Goal: Task Accomplishment & Management: Complete application form

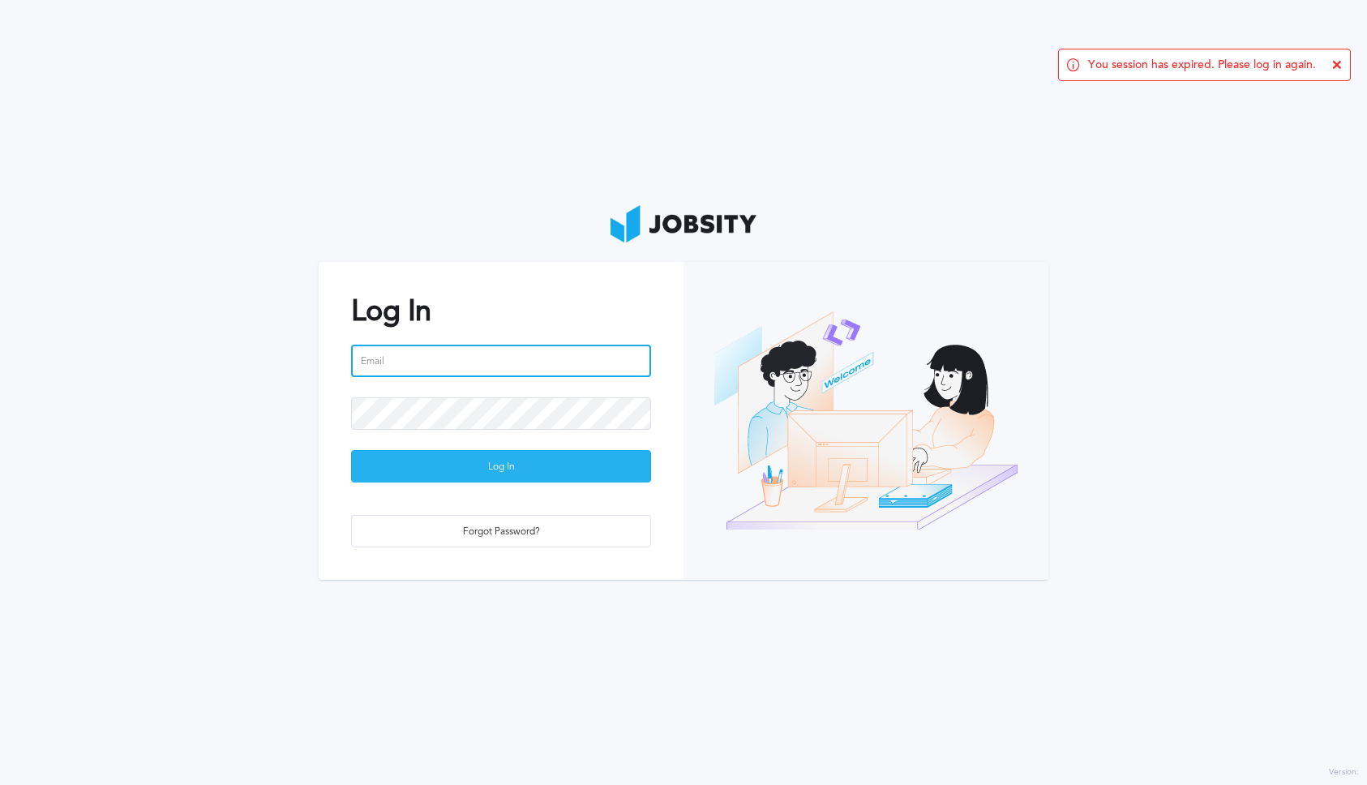
type input "[PERSON_NAME][EMAIL_ADDRESS][PERSON_NAME][DOMAIN_NAME]"
click at [426, 470] on div "Log In" at bounding box center [501, 467] width 298 height 32
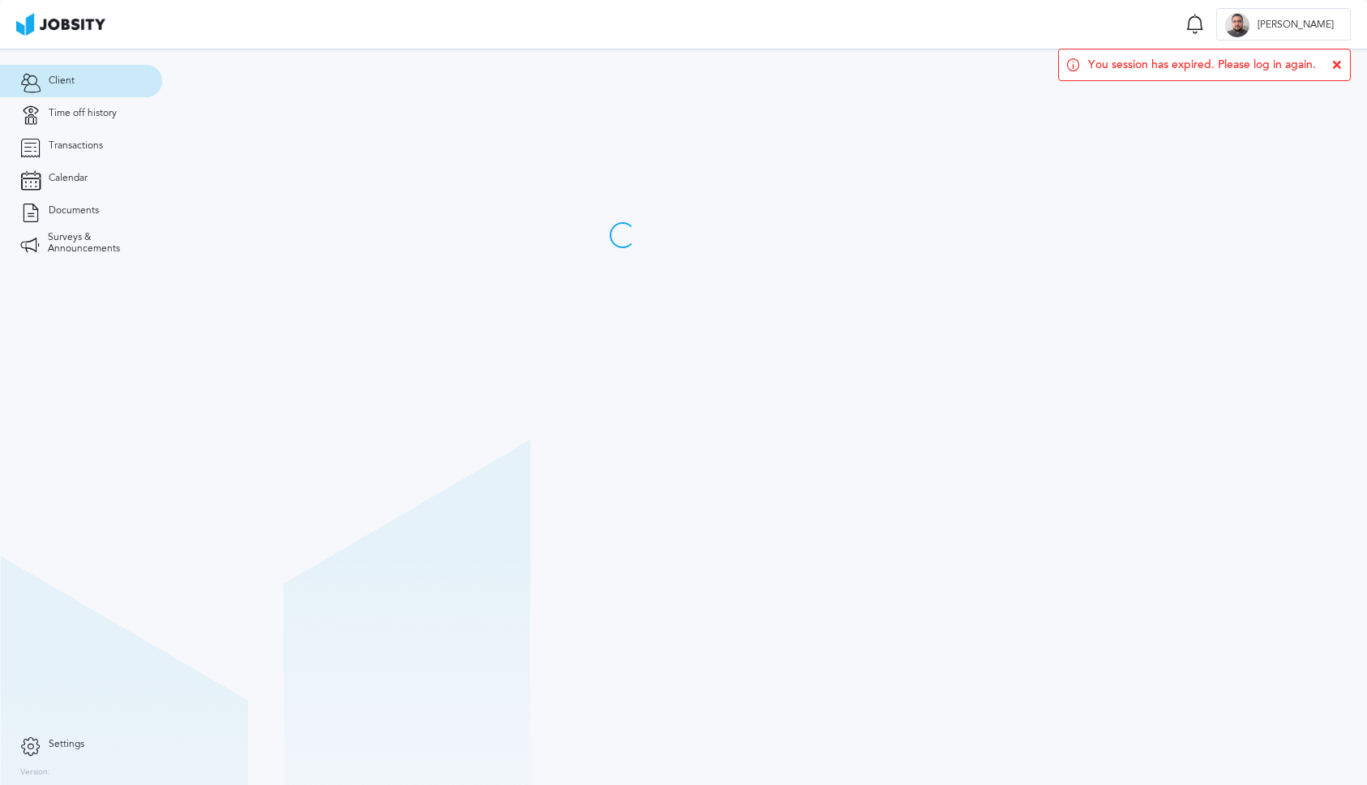
click at [1335, 62] on icon at bounding box center [1337, 65] width 10 height 10
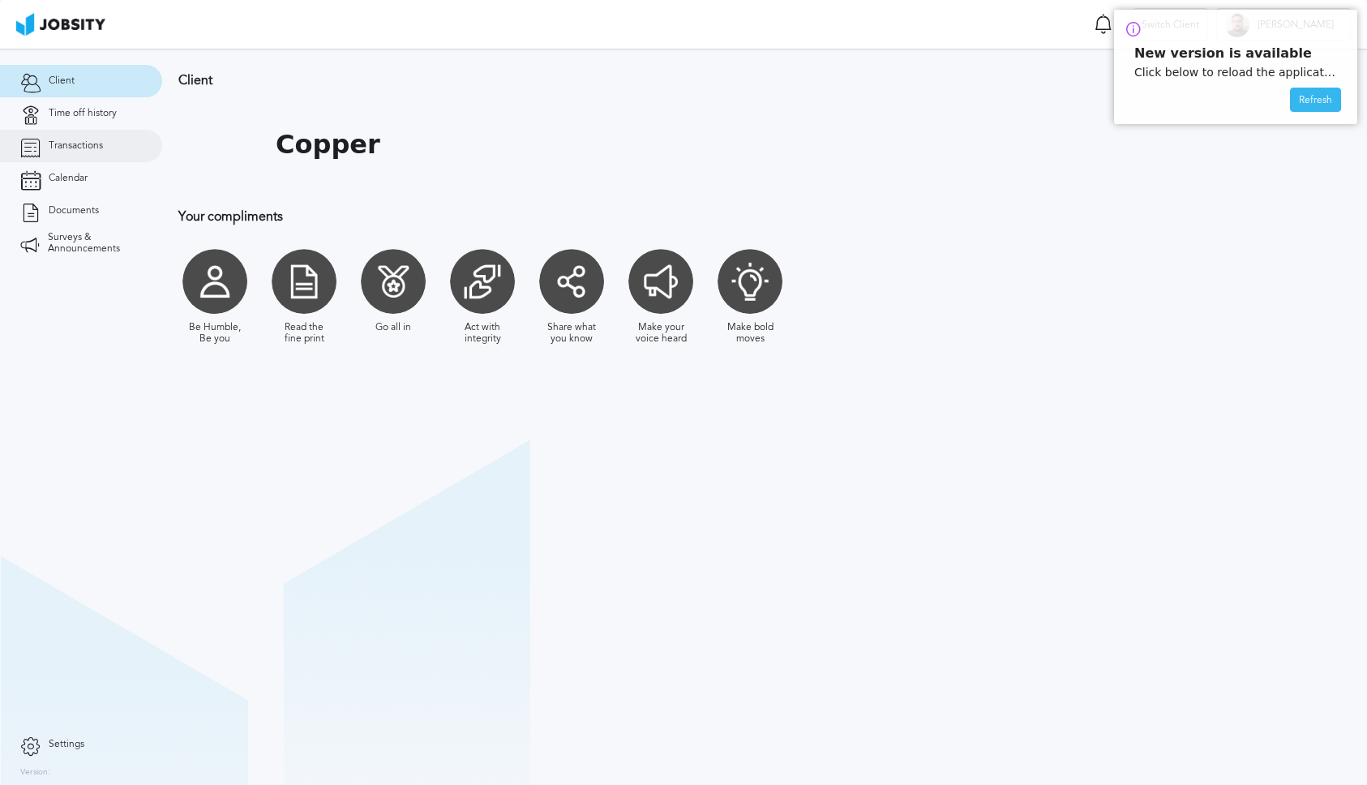
click at [79, 140] on span "Transactions" at bounding box center [76, 145] width 54 height 11
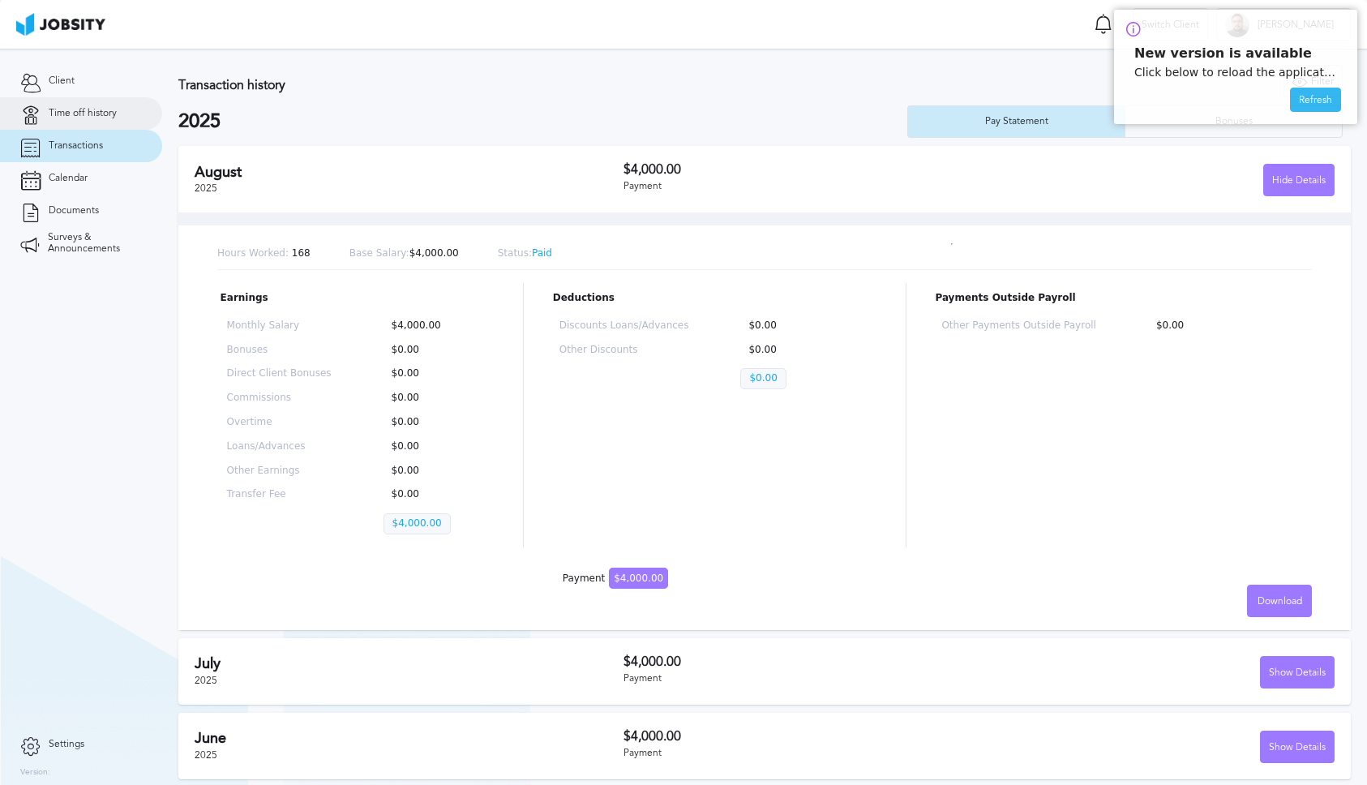
click at [85, 109] on span "Time off history" at bounding box center [83, 113] width 68 height 11
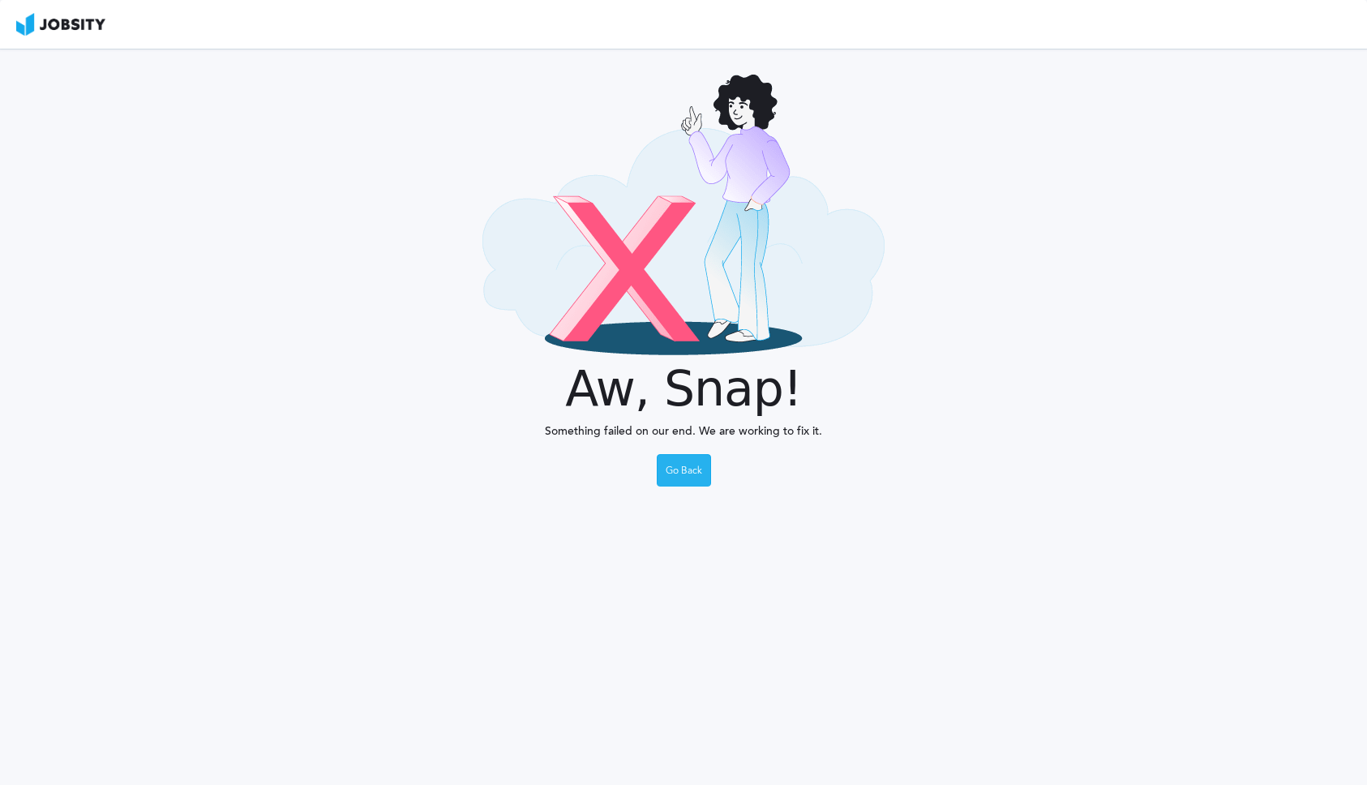
click at [690, 468] on div "Go Back" at bounding box center [684, 471] width 53 height 32
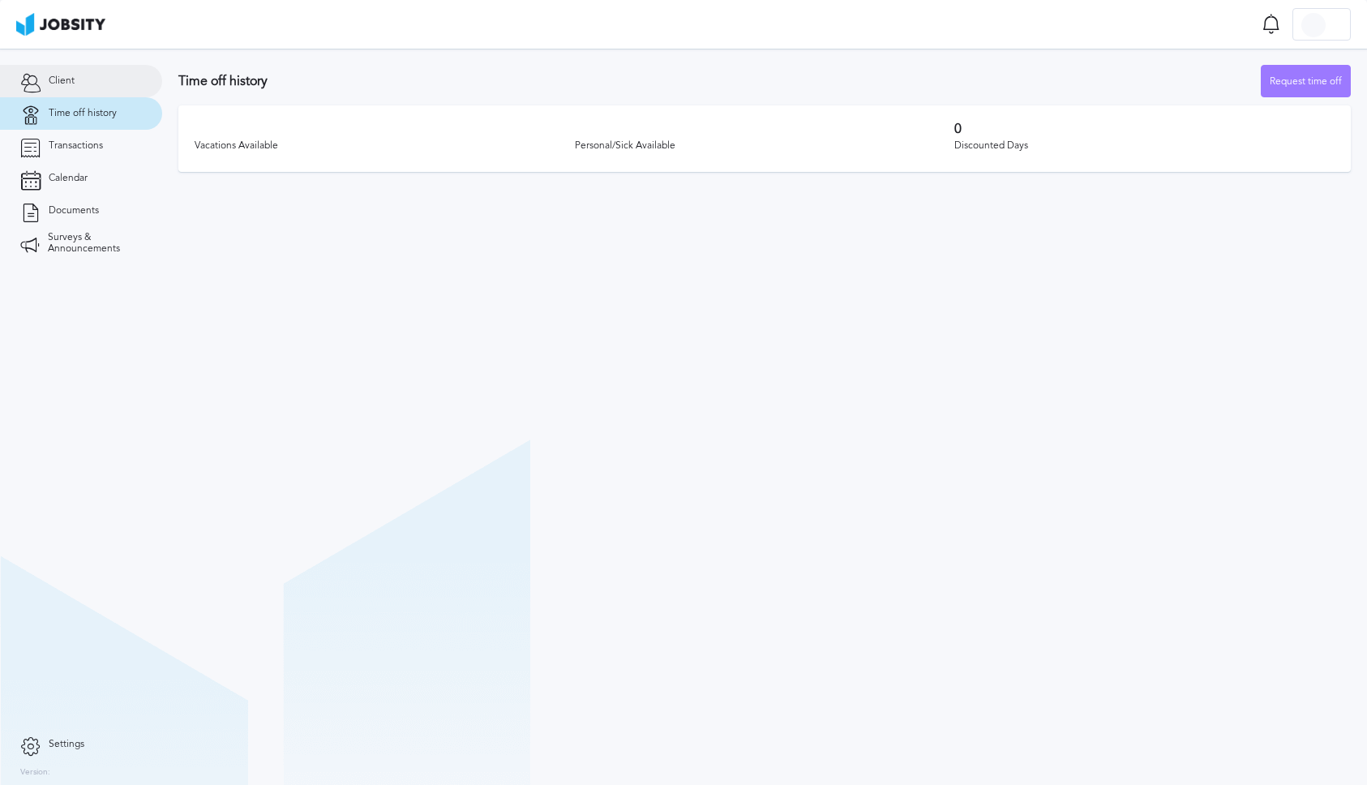
click at [110, 92] on link "Client" at bounding box center [81, 81] width 162 height 32
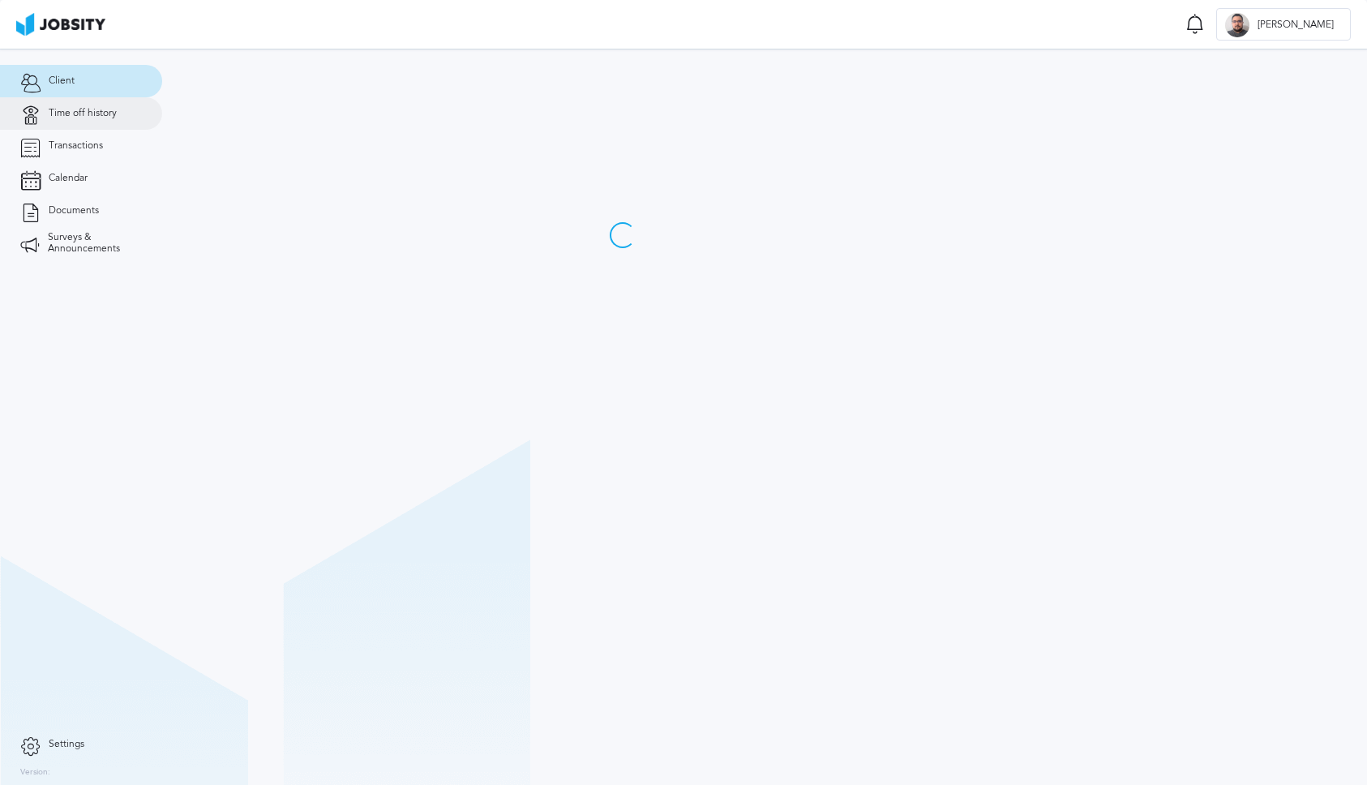
click at [96, 108] on span "Time off history" at bounding box center [83, 113] width 68 height 11
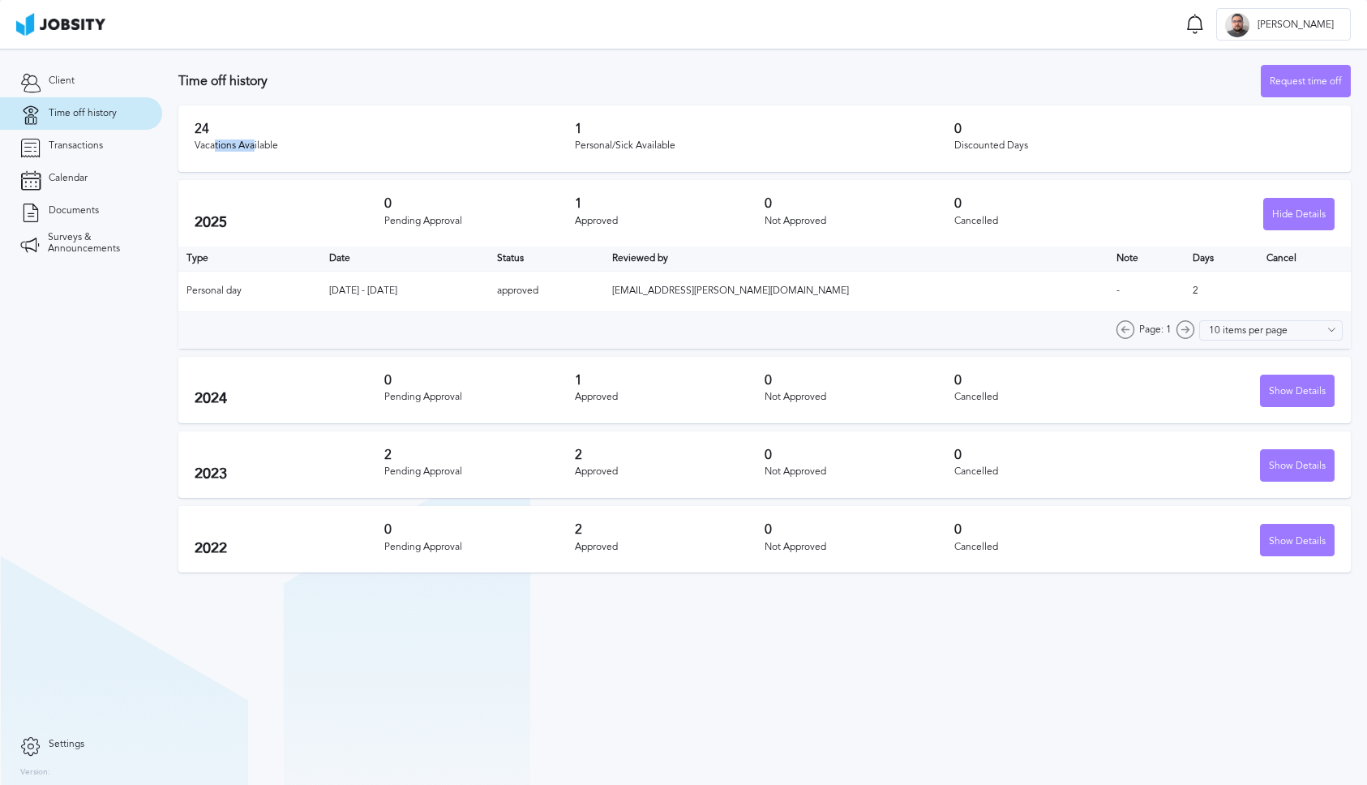
drag, startPoint x: 216, startPoint y: 140, endPoint x: 255, endPoint y: 144, distance: 39.9
click at [255, 144] on div "Vacations Available" at bounding box center [385, 145] width 380 height 11
click at [273, 143] on div "Vacations Available" at bounding box center [385, 145] width 380 height 11
drag, startPoint x: 604, startPoint y: 142, endPoint x: 1093, endPoint y: 128, distance: 489.1
click at [851, 133] on div "1 Personal/Sick Available" at bounding box center [765, 139] width 380 height 34
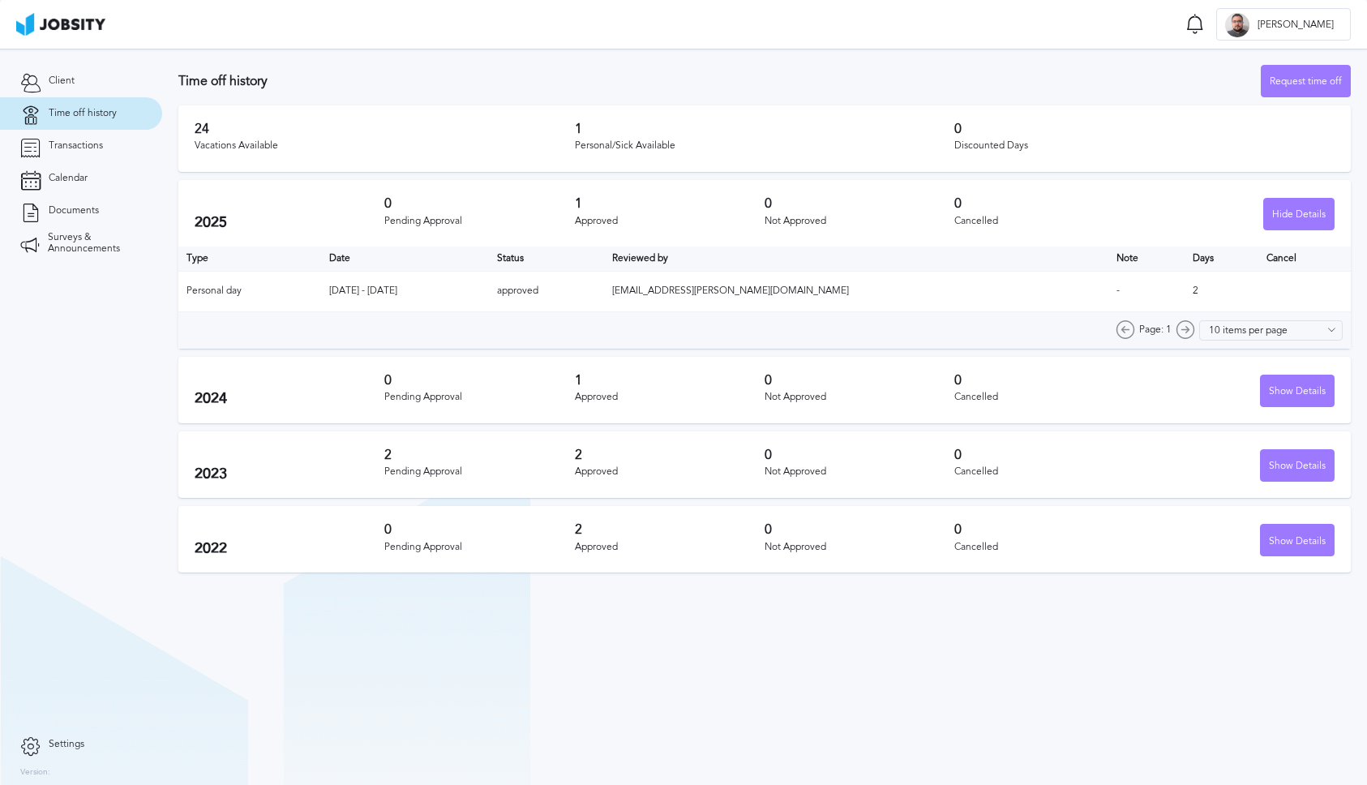
drag, startPoint x: 1151, startPoint y: 132, endPoint x: 1165, endPoint y: 135, distance: 14.8
click at [1164, 135] on h3 "0" at bounding box center [1144, 129] width 380 height 15
click at [297, 295] on td "Personal day" at bounding box center [249, 291] width 143 height 41
drag, startPoint x: 327, startPoint y: 286, endPoint x: 1286, endPoint y: 139, distance: 970.5
click at [1010, 274] on tr "Personal day May 22 - May 23 2025 approved fredo.orjuela@jobsity.com - 2" at bounding box center [764, 291] width 1172 height 41
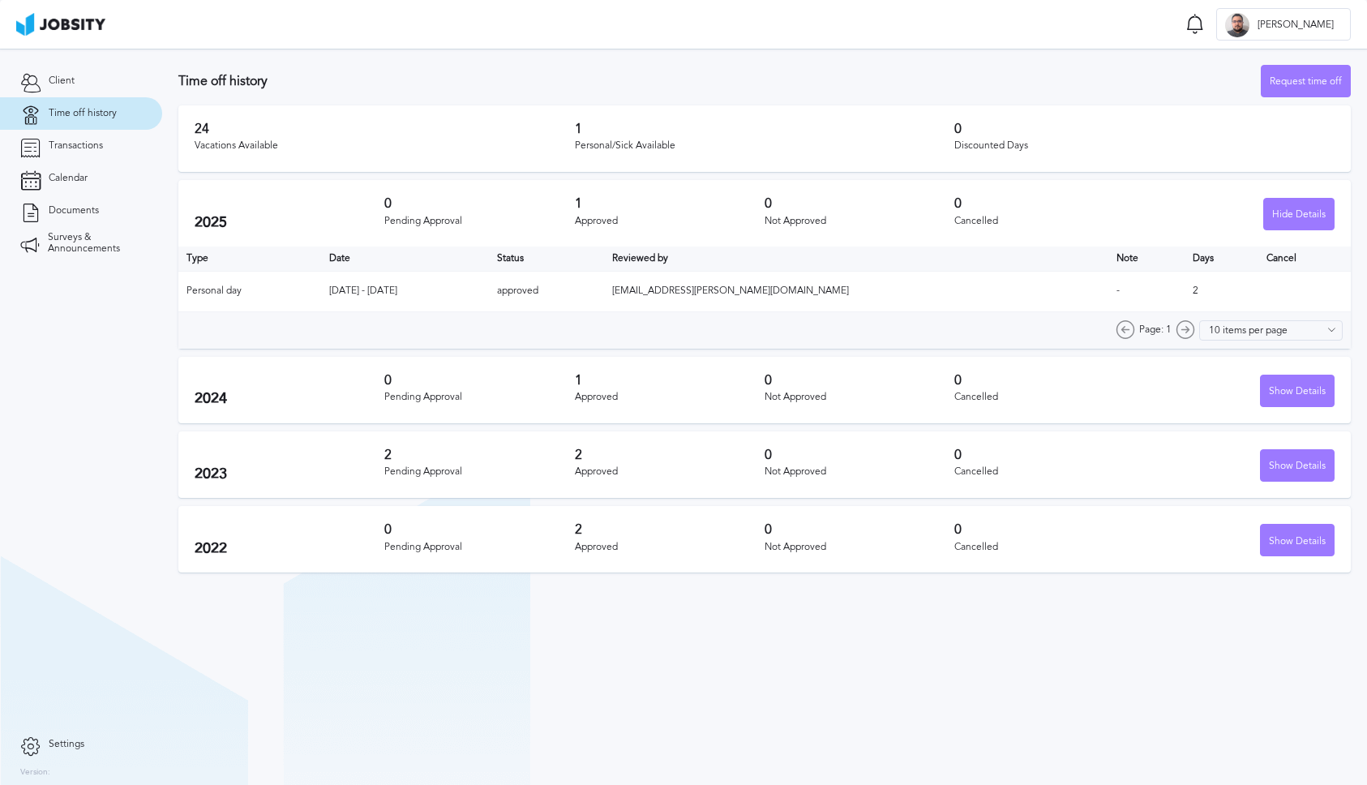
click at [1085, 65] on div "Time off history Request time off" at bounding box center [764, 81] width 1172 height 32
click at [645, 478] on div "Approved" at bounding box center [670, 471] width 190 height 11
click at [1294, 459] on div "Show Details" at bounding box center [1297, 466] width 73 height 32
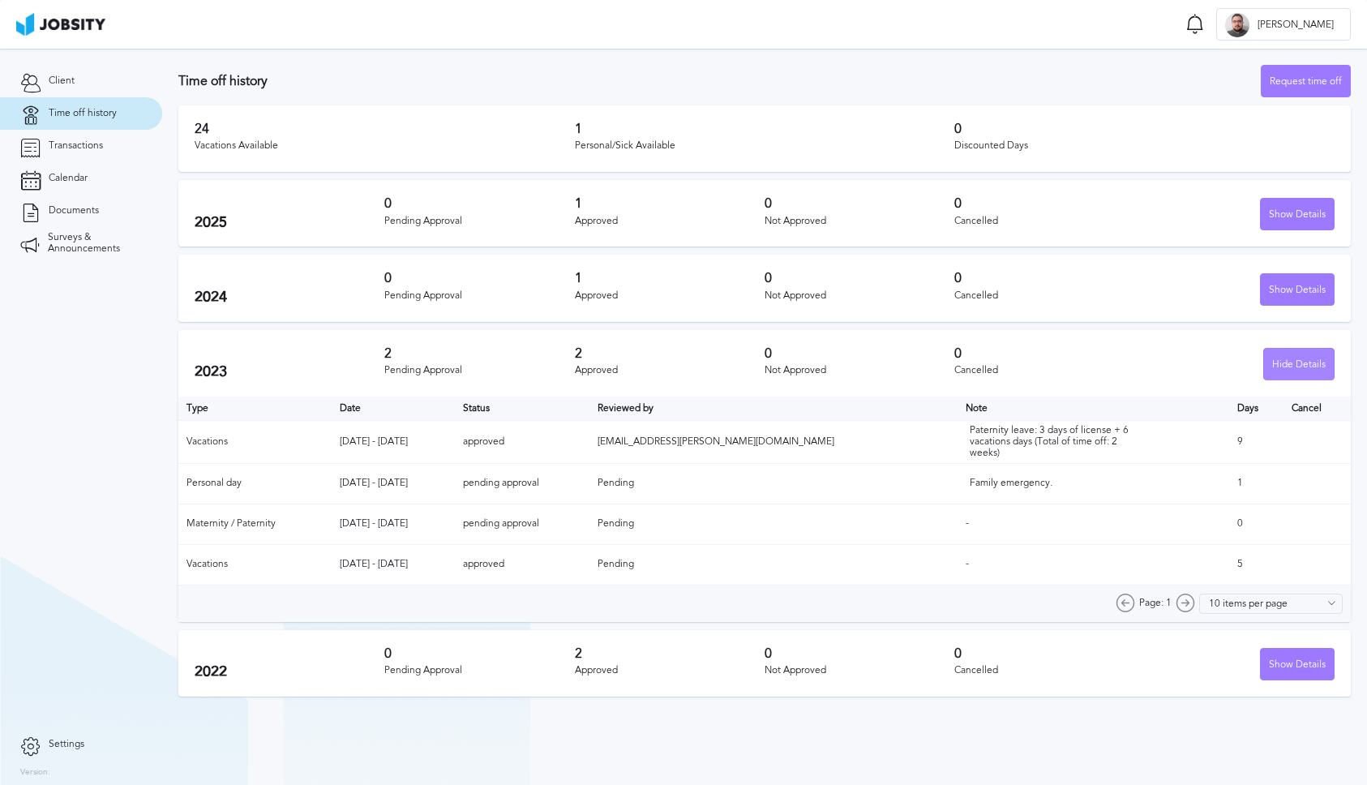
click at [1297, 362] on div "Hide Details" at bounding box center [1299, 365] width 70 height 32
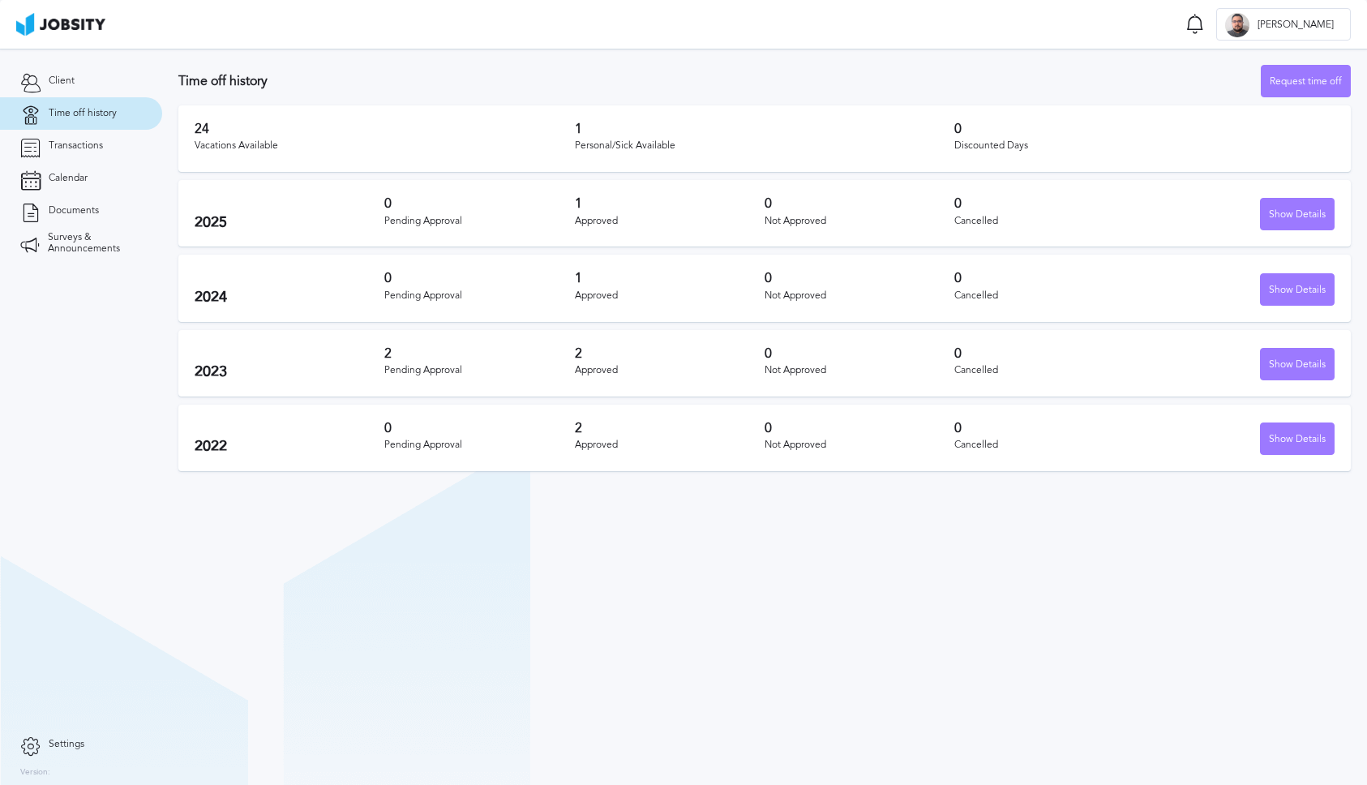
click at [1318, 57] on section "Time off history Request time off 24 Vacations Available 1 Personal/Sick Availa…" at bounding box center [764, 264] width 1205 height 431
click at [1286, 74] on div "Request time off" at bounding box center [1306, 82] width 88 height 32
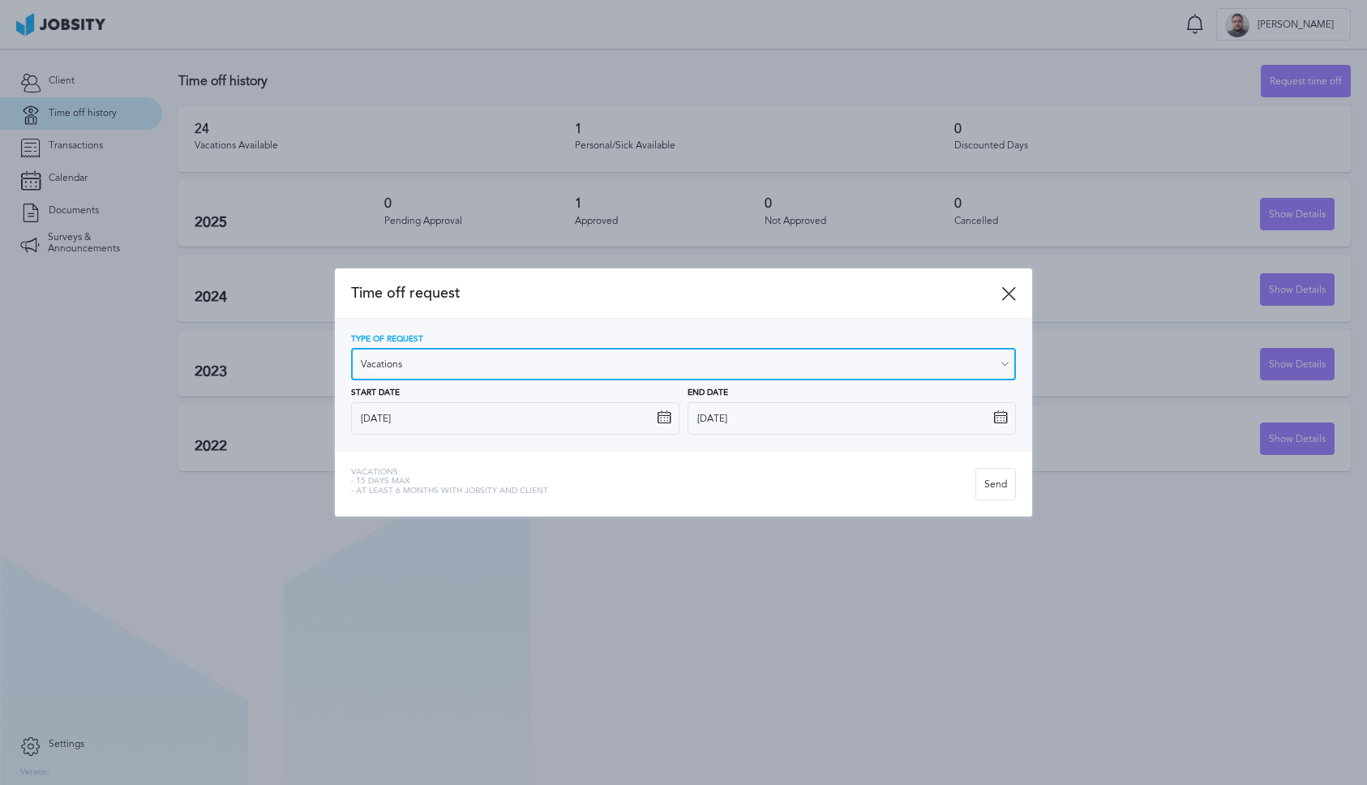
click at [431, 366] on input "Vacations" at bounding box center [683, 364] width 665 height 32
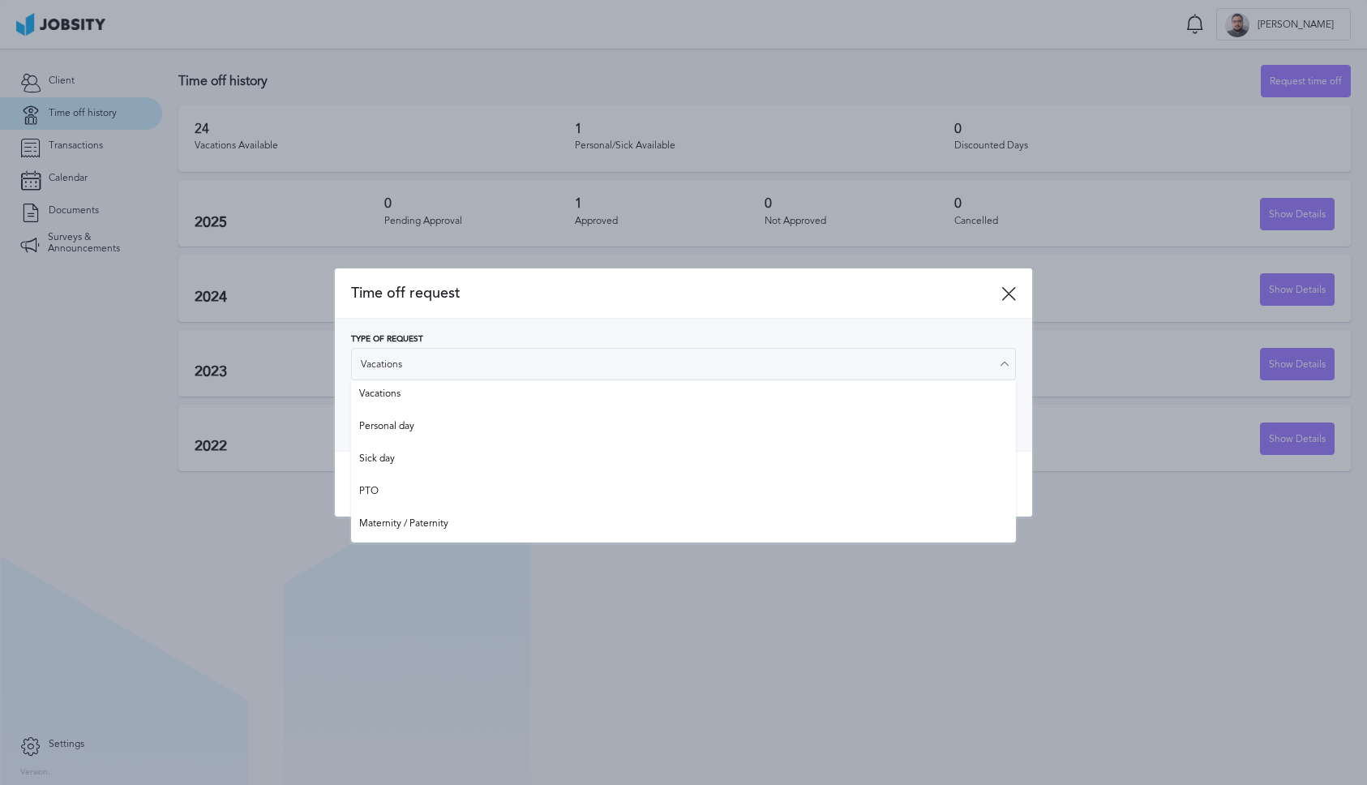
type input "Personal day"
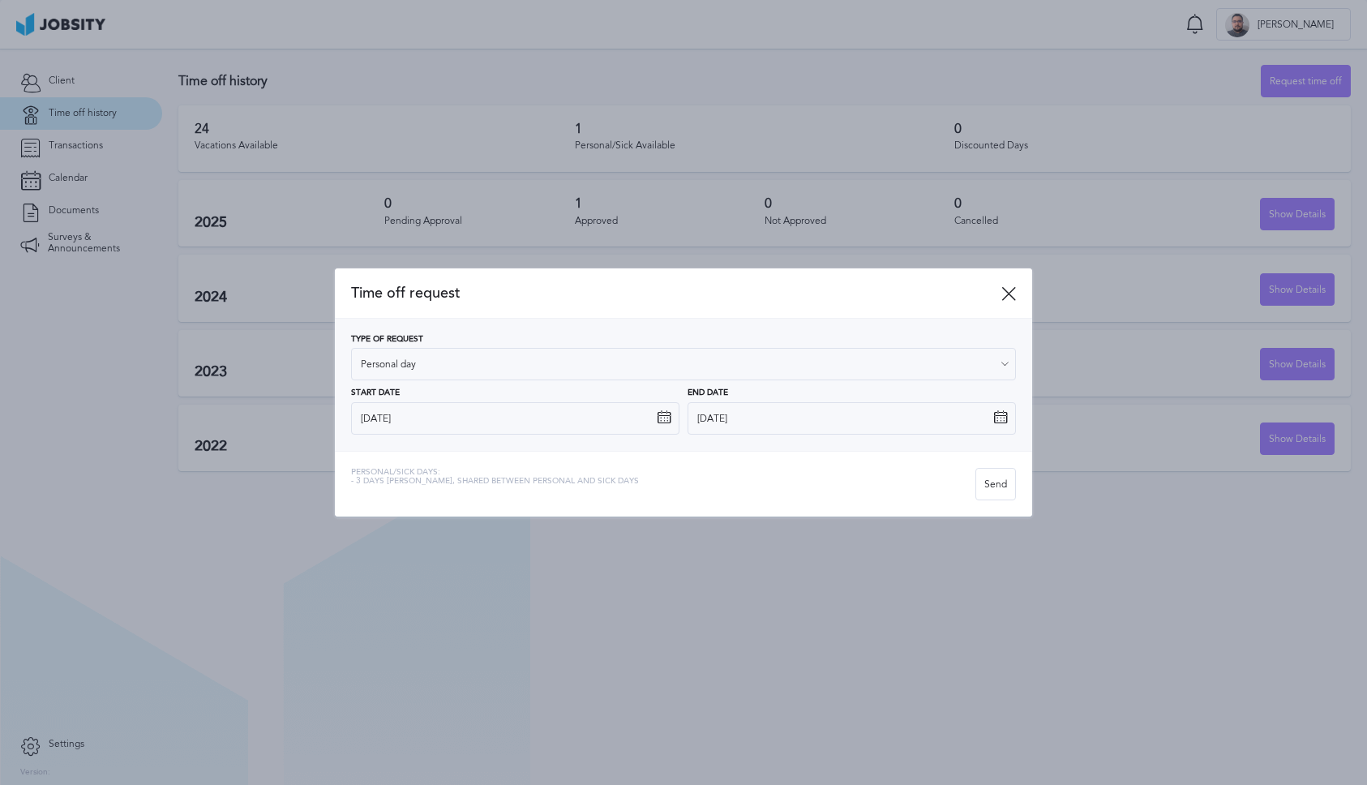
click at [422, 426] on div "Type of Request Personal day Vacations Personal day Sick day PTO Maternity / Pa…" at bounding box center [683, 385] width 665 height 100
click at [436, 405] on input "9/11/2025" at bounding box center [515, 418] width 328 height 32
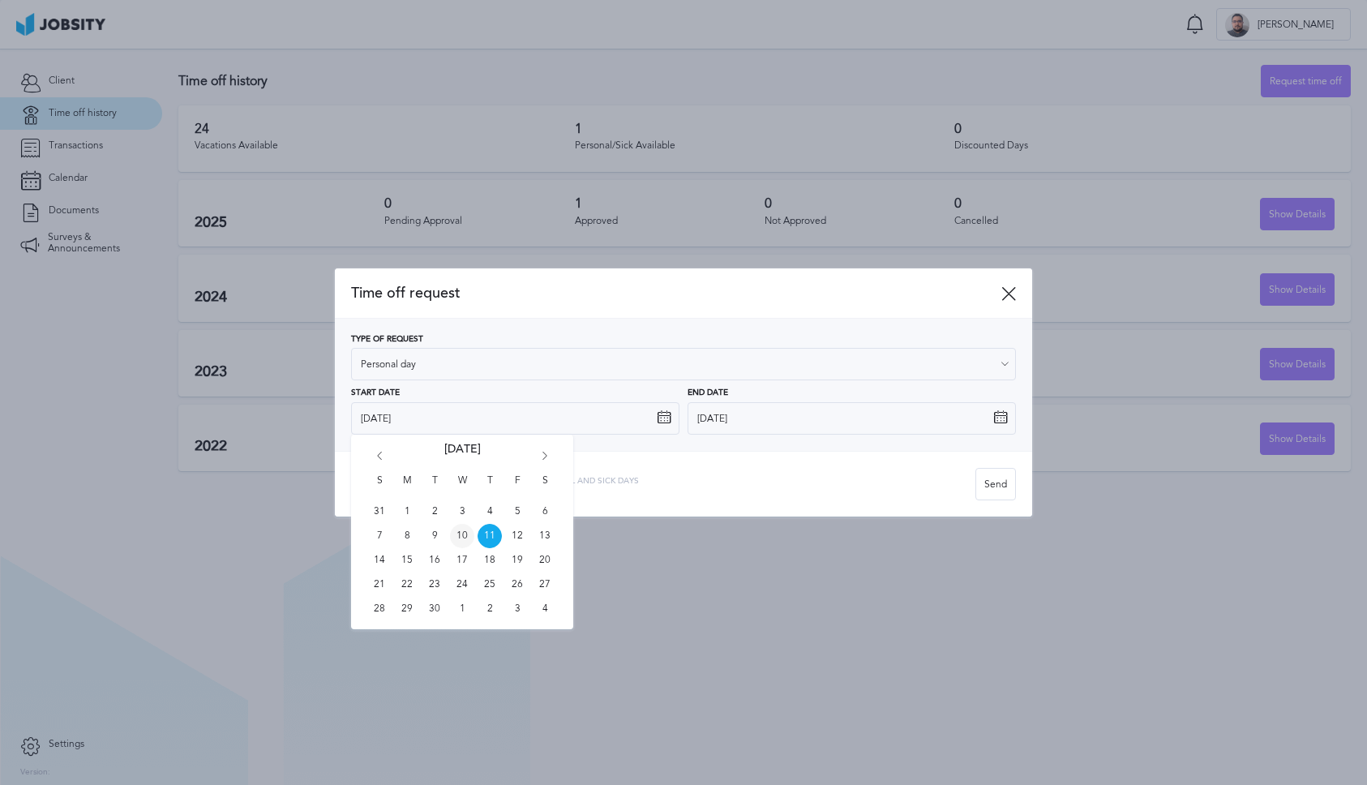
click at [464, 531] on span "10" at bounding box center [462, 536] width 24 height 24
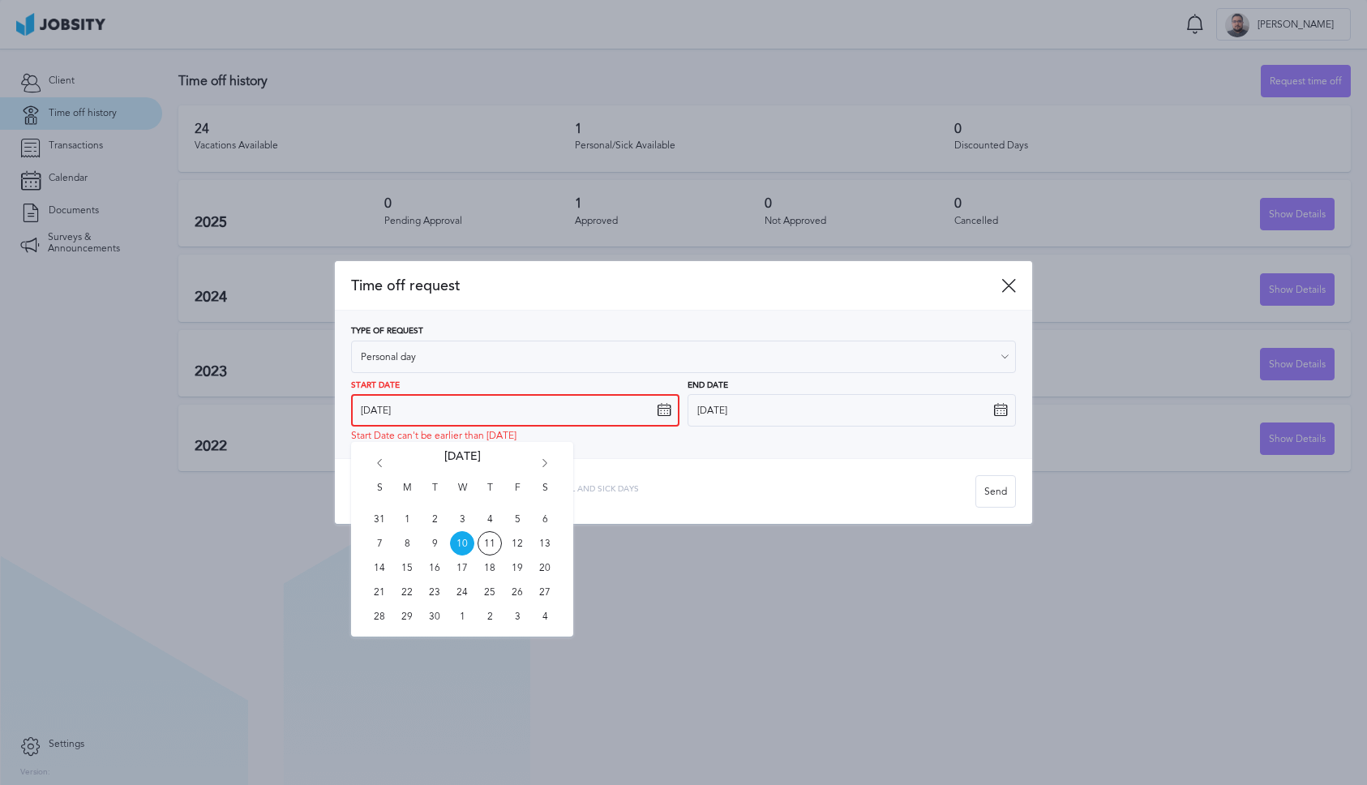
click at [478, 399] on input "9/10/2025" at bounding box center [515, 410] width 328 height 32
drag, startPoint x: 516, startPoint y: 516, endPoint x: 548, endPoint y: 516, distance: 32.4
click at [516, 516] on span "5" at bounding box center [517, 519] width 24 height 24
type input "9/5/2025"
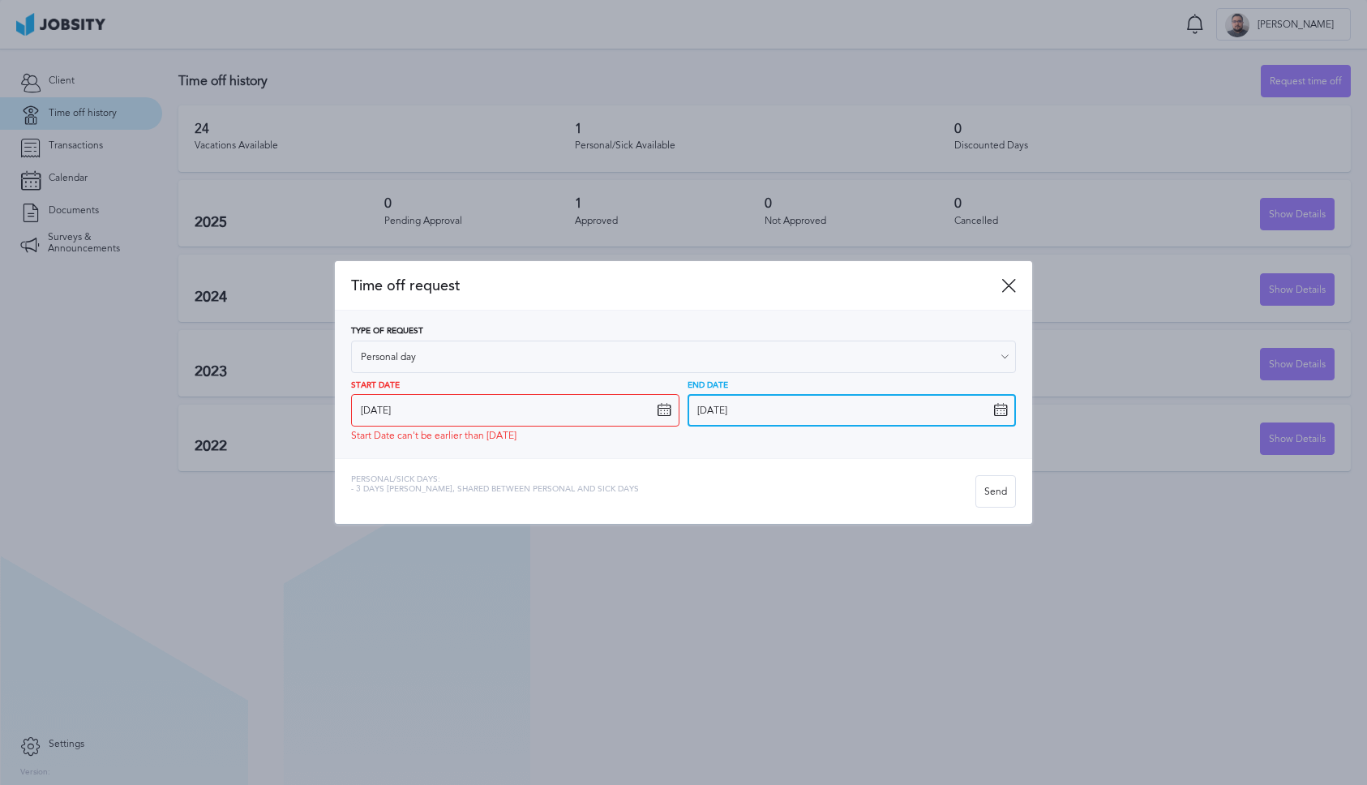
click at [801, 412] on input "9/11/2025" at bounding box center [852, 410] width 328 height 32
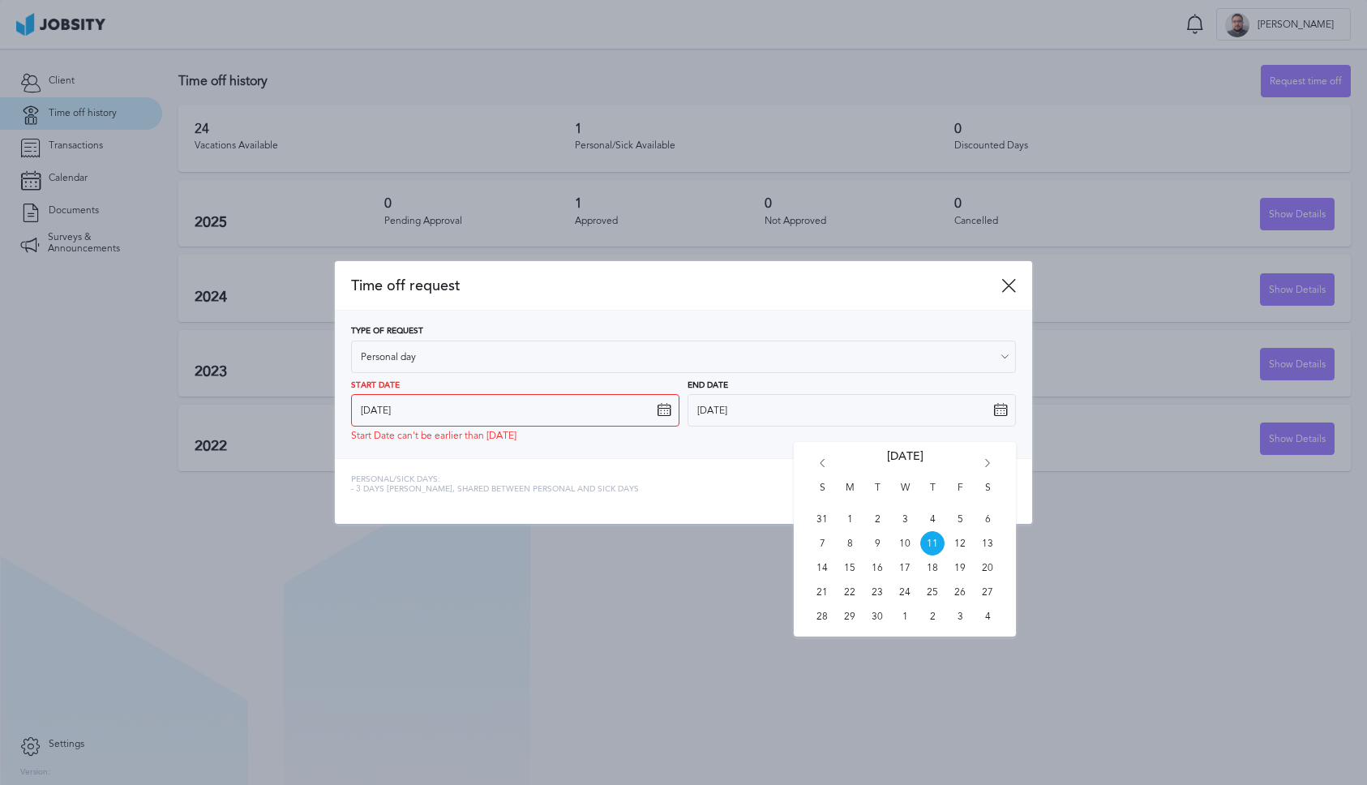
click at [479, 569] on div at bounding box center [683, 392] width 1367 height 785
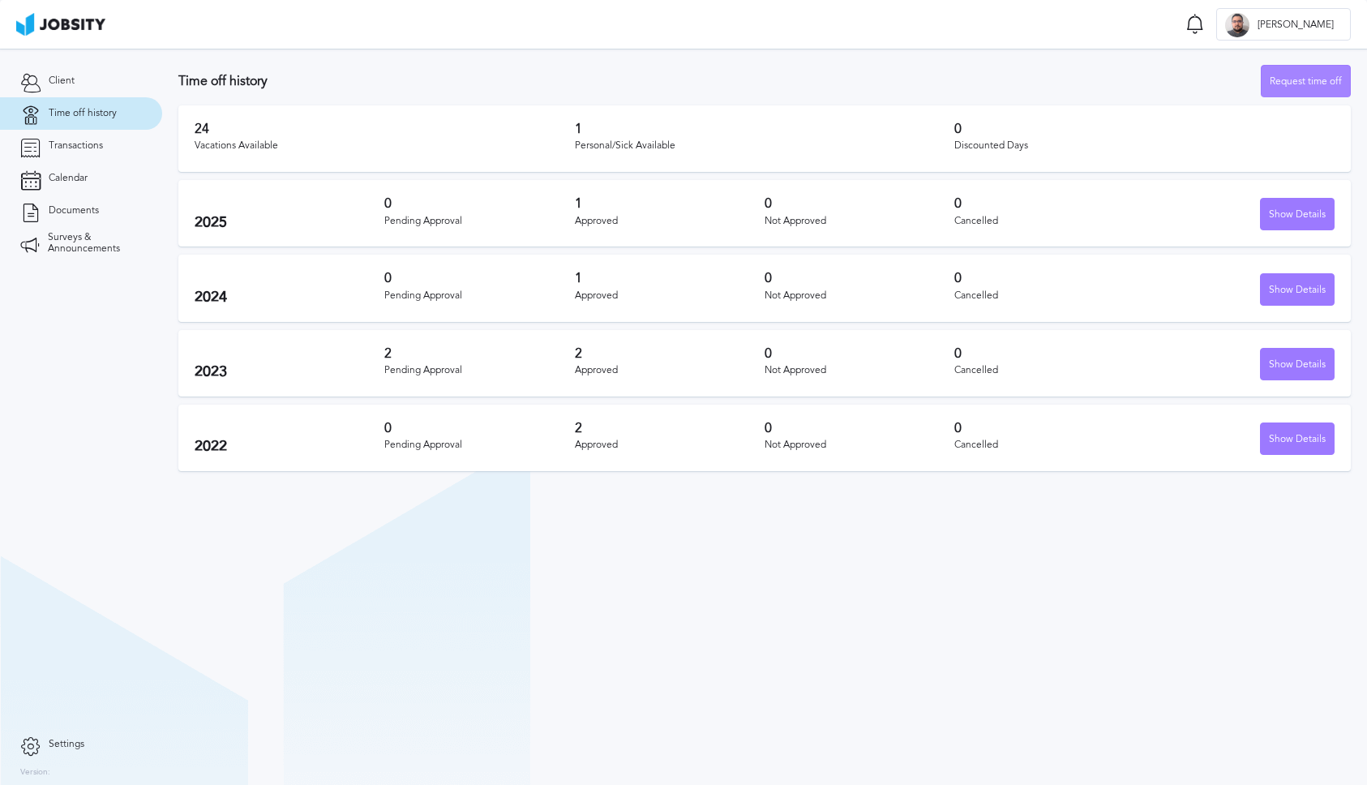
click at [1310, 75] on div "Request time off" at bounding box center [1306, 82] width 88 height 32
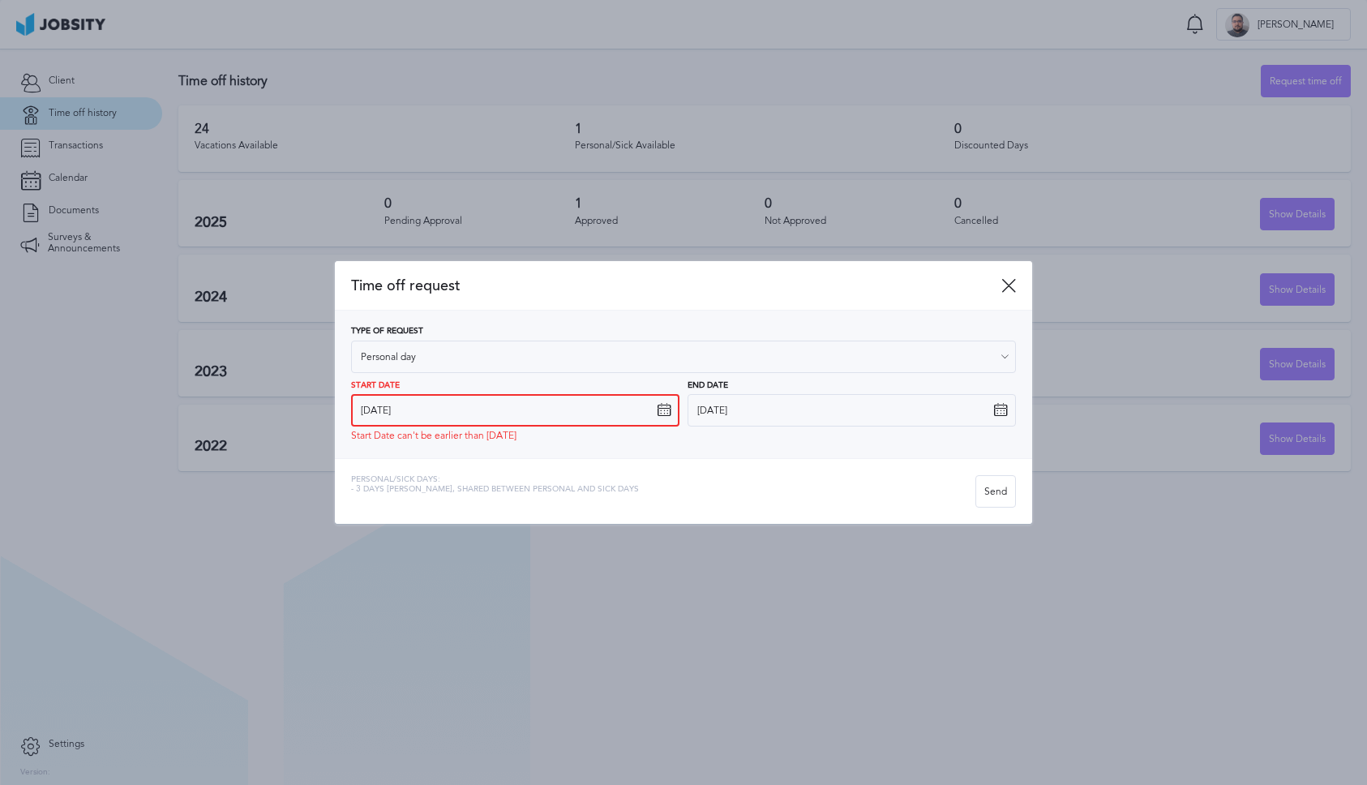
click at [632, 406] on input "9/5/2025" at bounding box center [515, 410] width 328 height 32
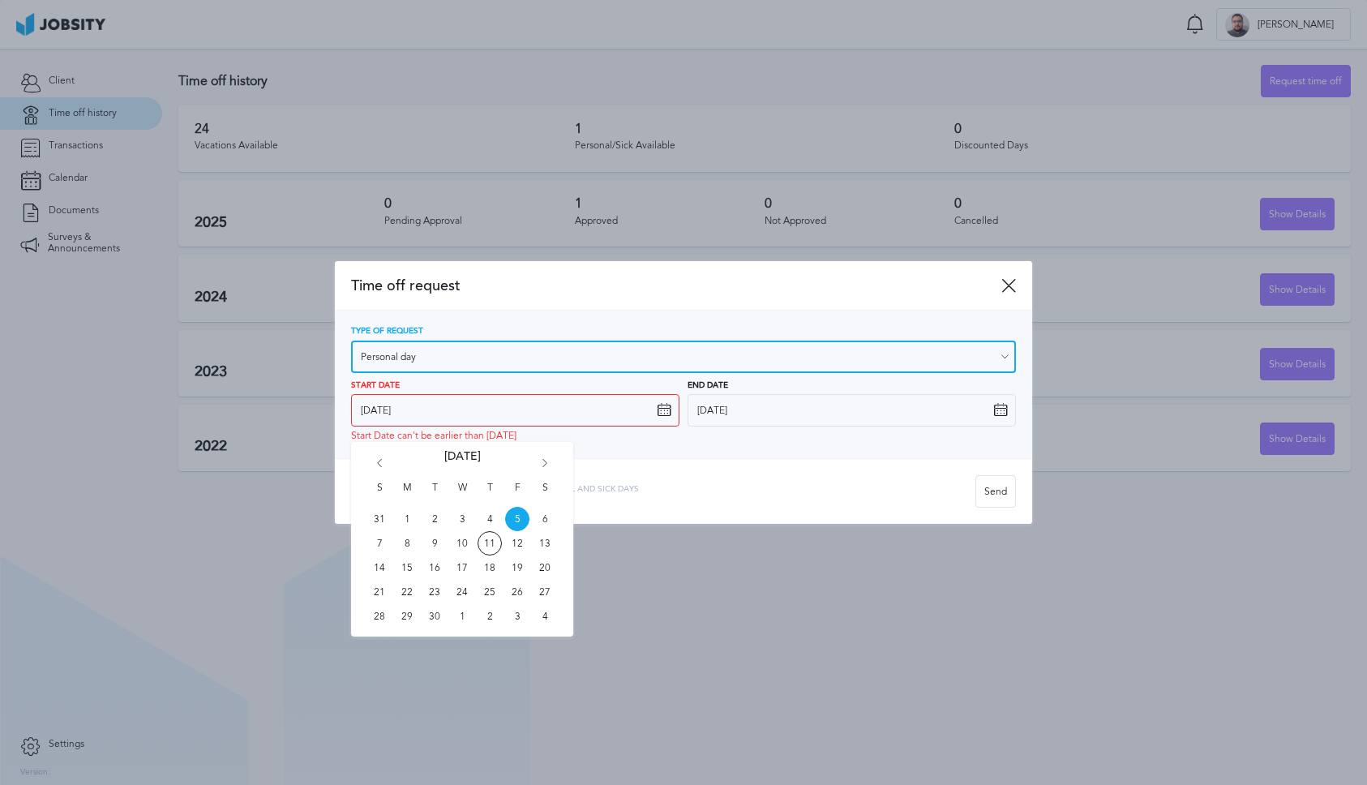
click at [580, 358] on input "Personal day" at bounding box center [683, 357] width 665 height 32
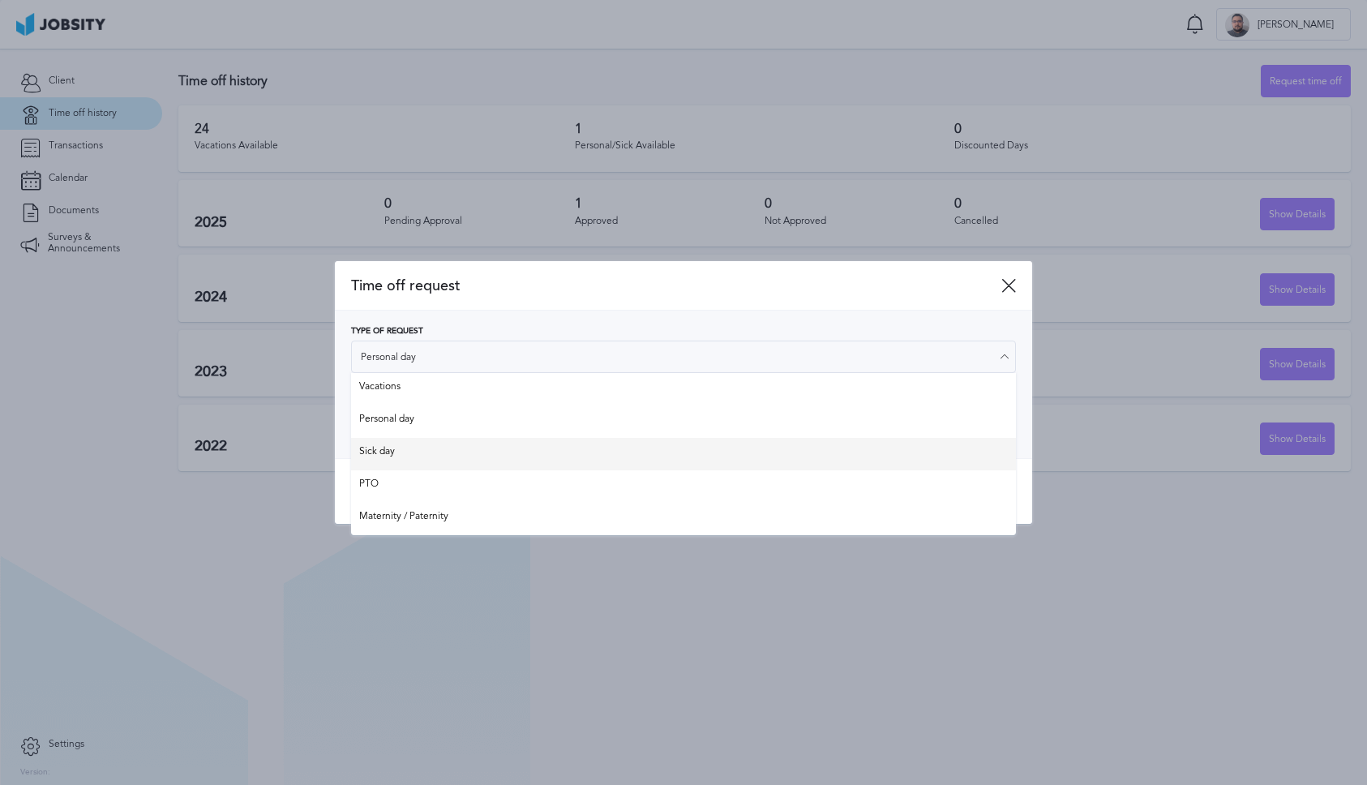
type input "Sick day"
click at [397, 454] on div "Time off request Type of Request Sick day Vacations Personal day Sick day PTO M…" at bounding box center [683, 392] width 697 height 263
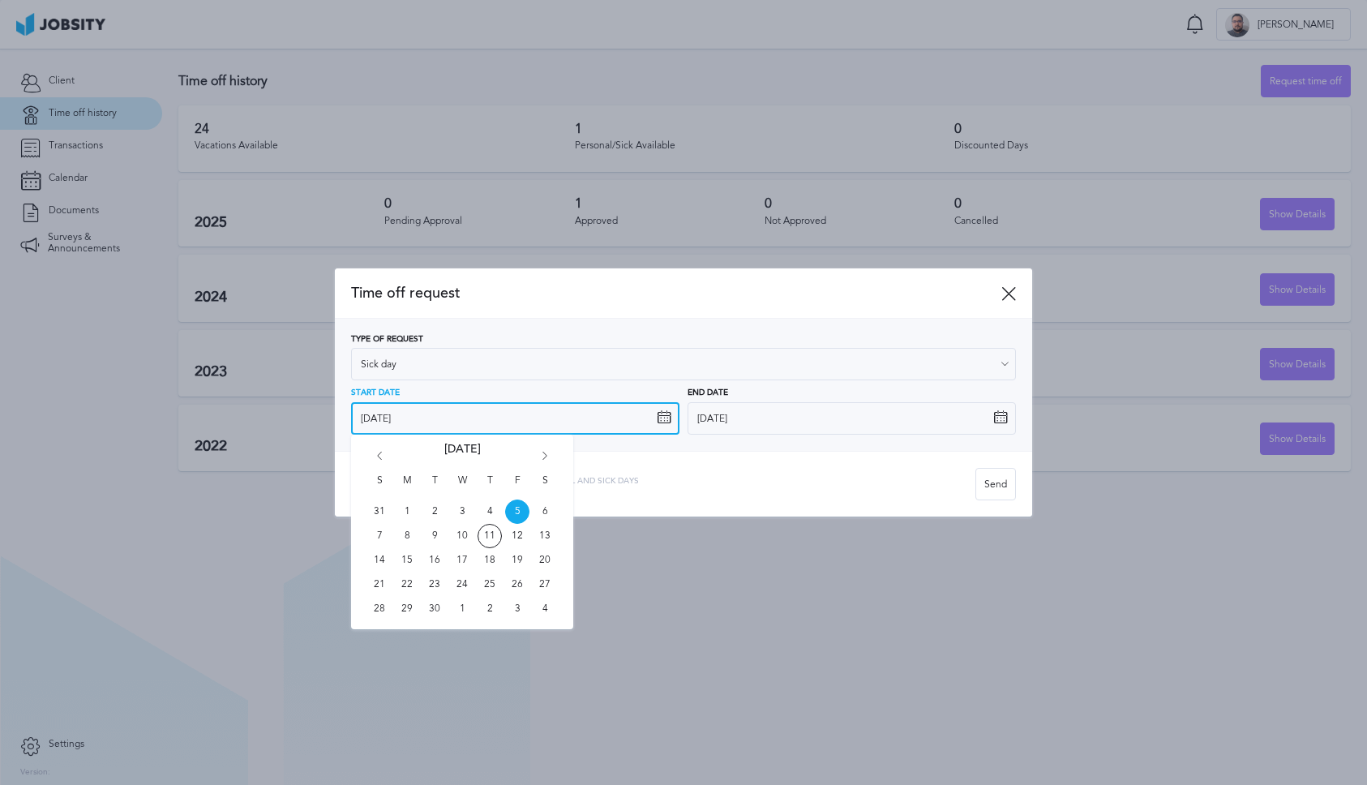
click at [640, 419] on input "9/5/2025" at bounding box center [515, 418] width 328 height 32
click at [523, 509] on span "5" at bounding box center [517, 511] width 24 height 24
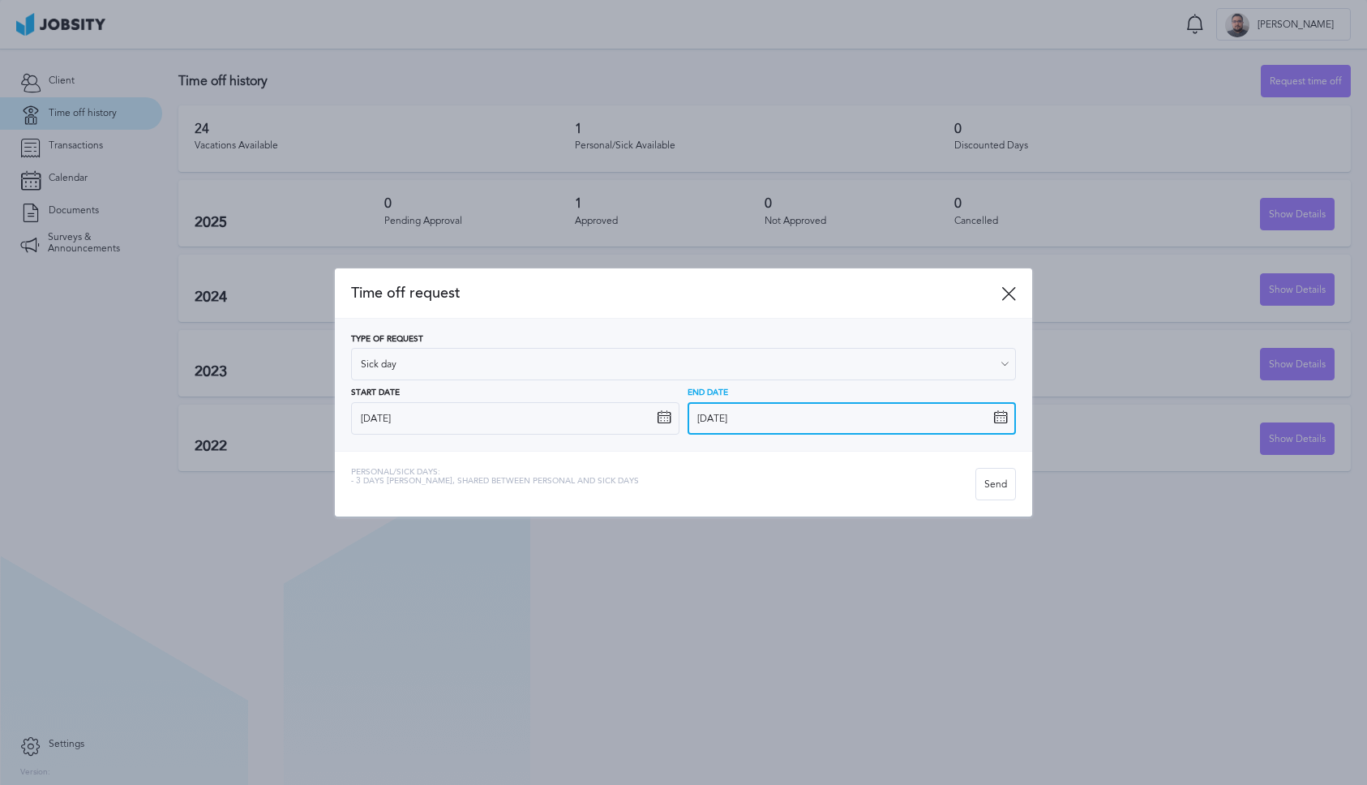
click at [990, 422] on input "9/11/2025" at bounding box center [852, 418] width 328 height 32
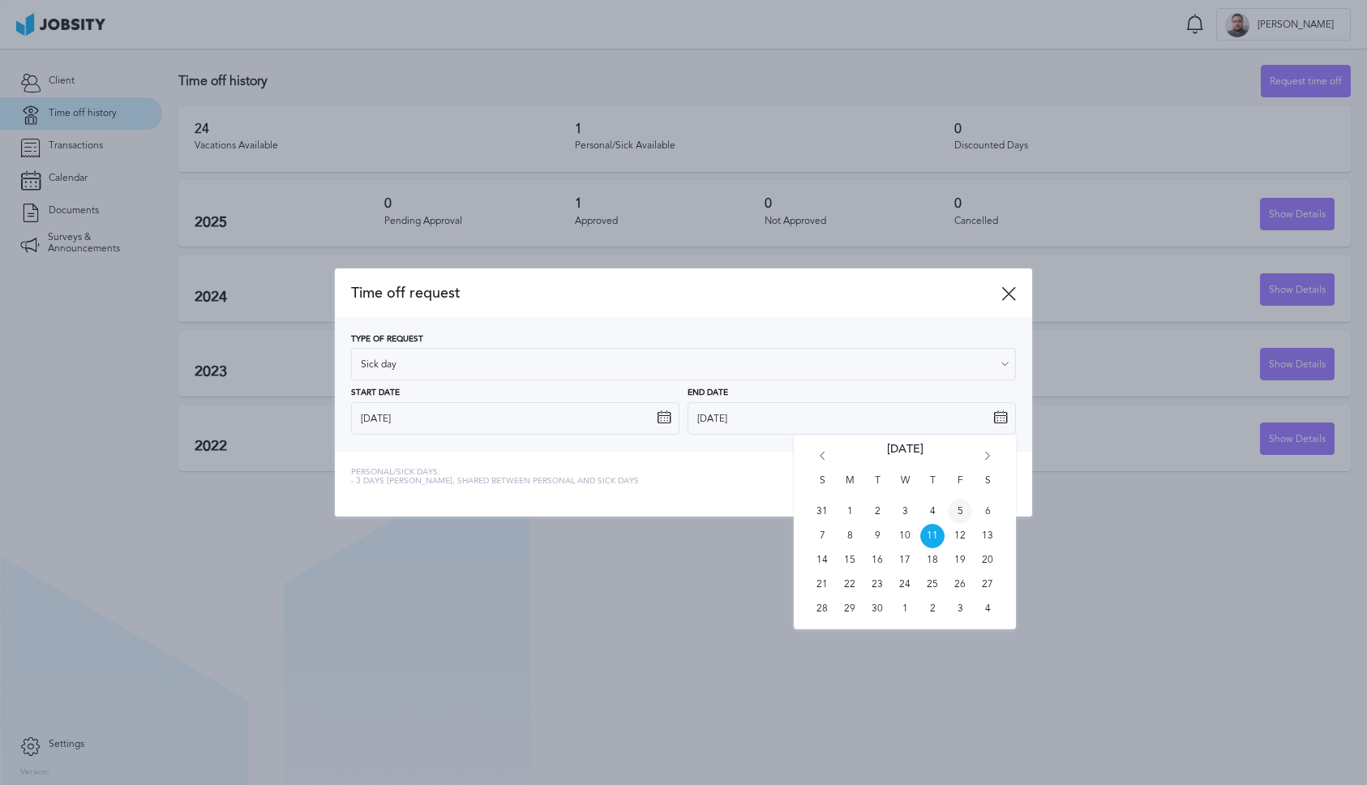
click at [963, 510] on span "5" at bounding box center [960, 511] width 24 height 24
type input "9/5/2025"
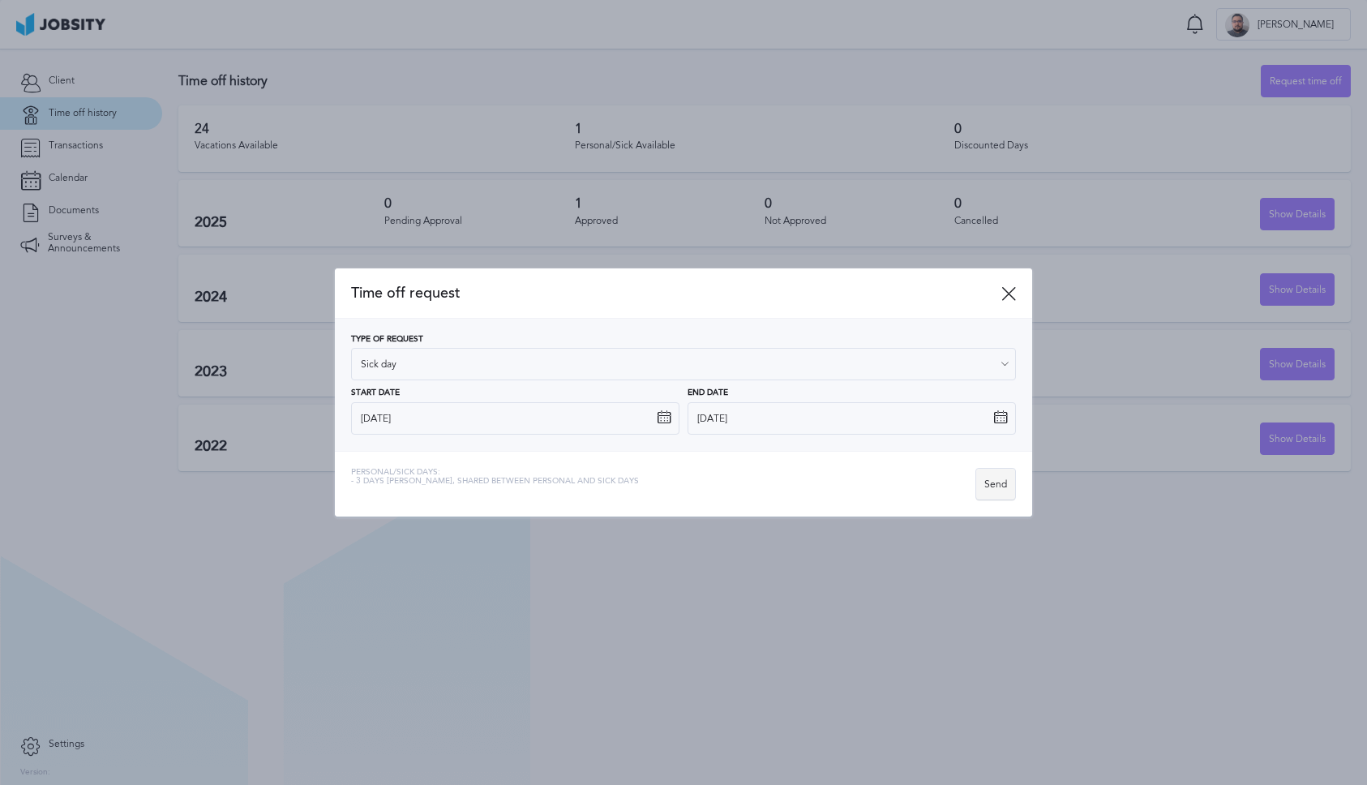
click at [991, 478] on div "Send" at bounding box center [995, 485] width 39 height 32
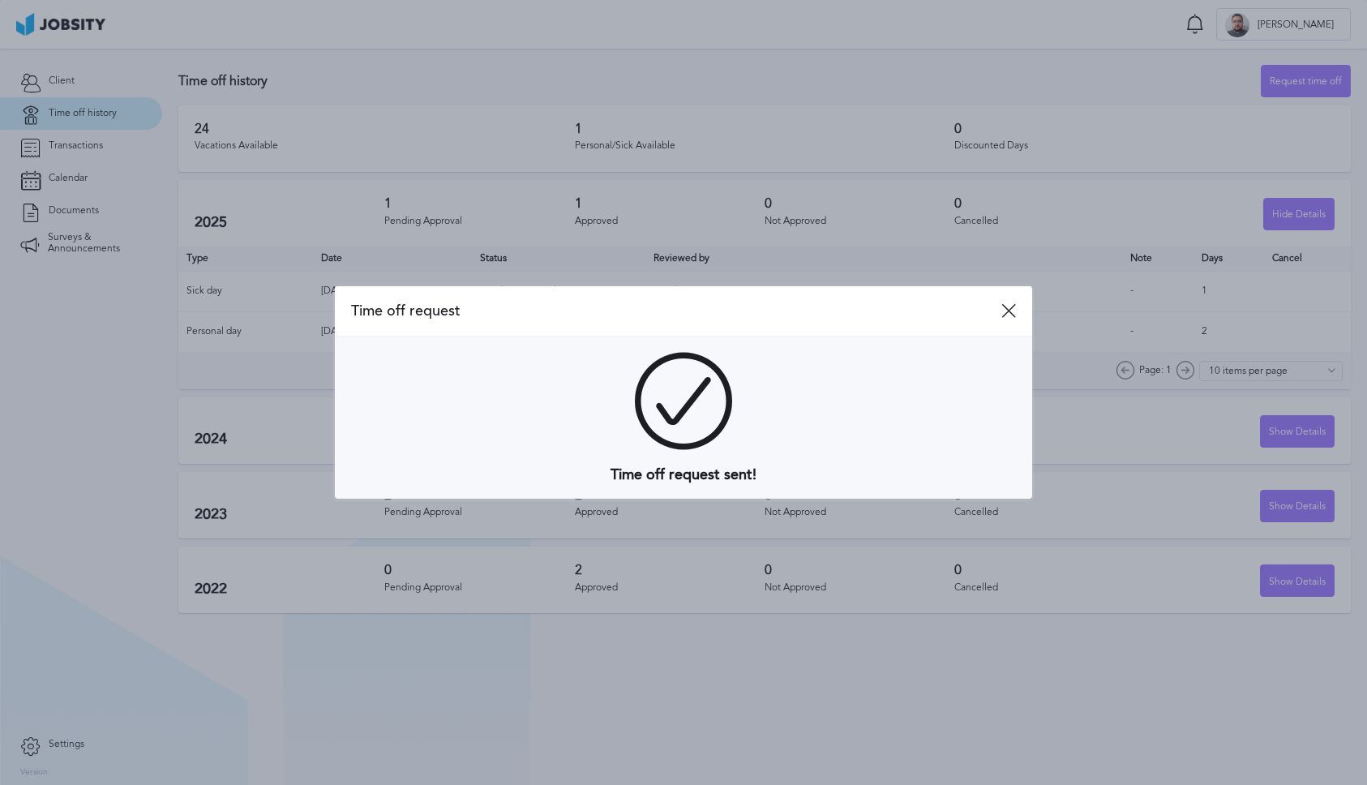
click at [646, 445] on icon at bounding box center [683, 401] width 97 height 97
drag, startPoint x: 672, startPoint y: 473, endPoint x: 847, endPoint y: 452, distance: 176.4
click at [844, 452] on div "Time off request sent!" at bounding box center [683, 418] width 665 height 131
drag, startPoint x: 1014, startPoint y: 308, endPoint x: 954, endPoint y: 318, distance: 61.6
click at [1014, 308] on icon at bounding box center [1008, 310] width 15 height 15
